Goal: Information Seeking & Learning: Learn about a topic

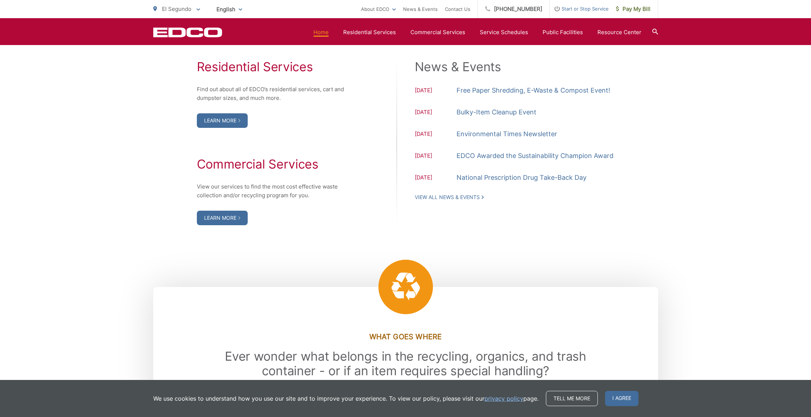
scroll to position [755, 0]
click at [478, 117] on link "Bulky-Item Cleanup Event" at bounding box center [496, 111] width 80 height 11
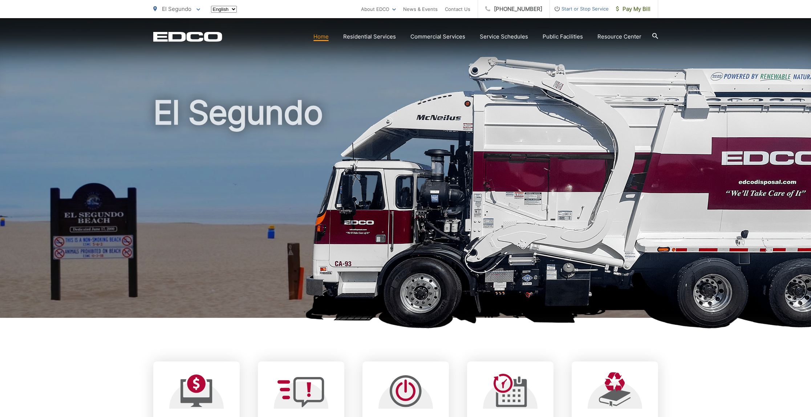
scroll to position [755, 0]
